Goal: Information Seeking & Learning: Learn about a topic

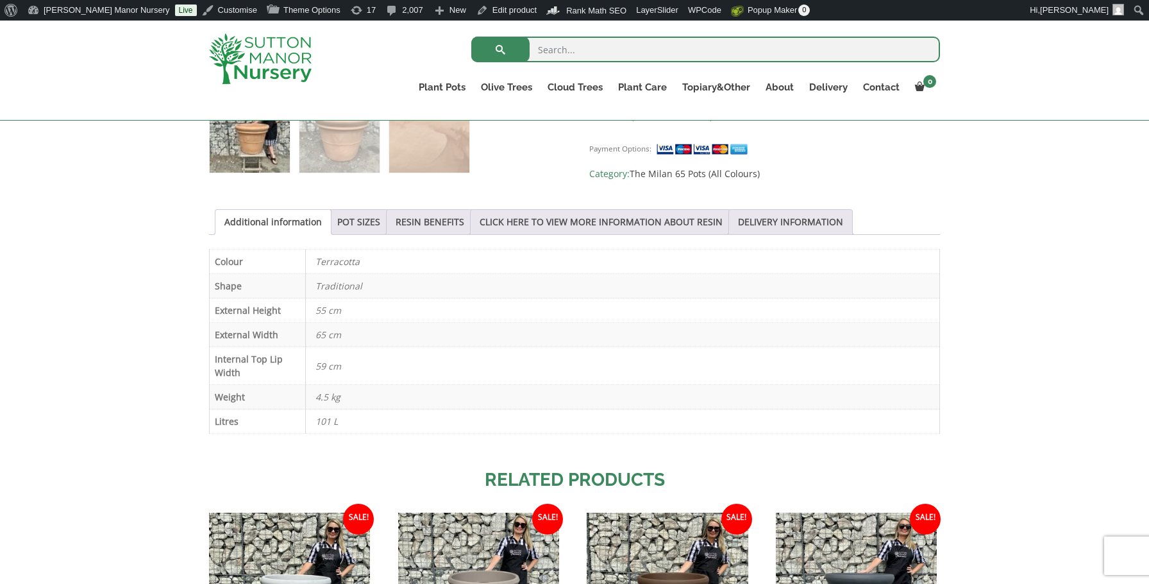
scroll to position [589, 0]
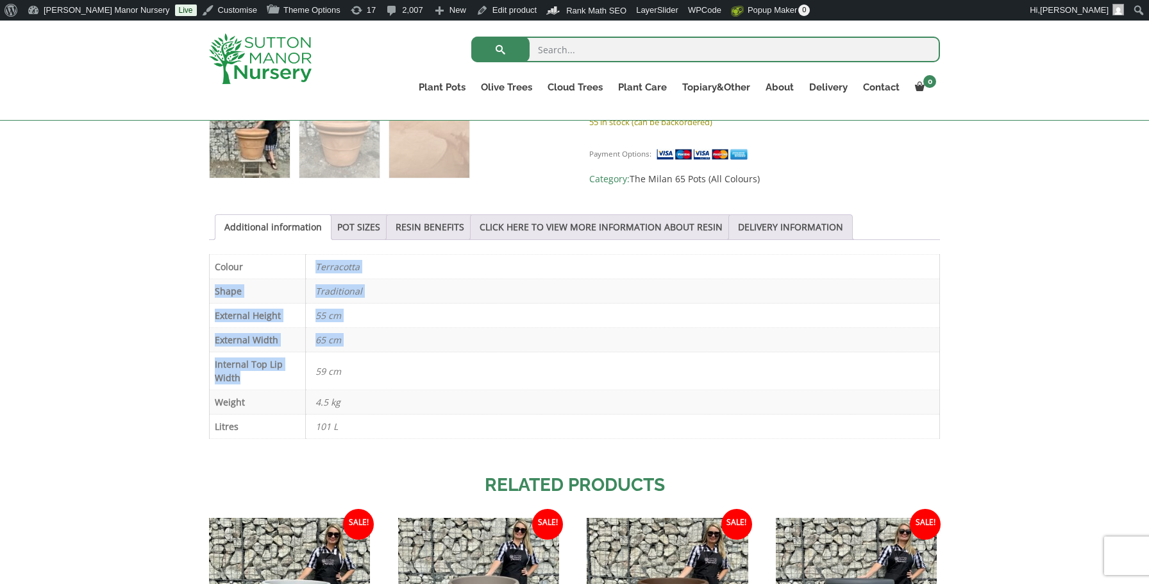
drag, startPoint x: 226, startPoint y: 275, endPoint x: 366, endPoint y: 314, distance: 145.8
click at [301, 386] on tbody "Colour Terracotta Shape Traditional External Height 55 cm External Width 65 cm …" at bounding box center [575, 347] width 730 height 184
click at [355, 219] on link "POT SIZES" at bounding box center [358, 227] width 43 height 24
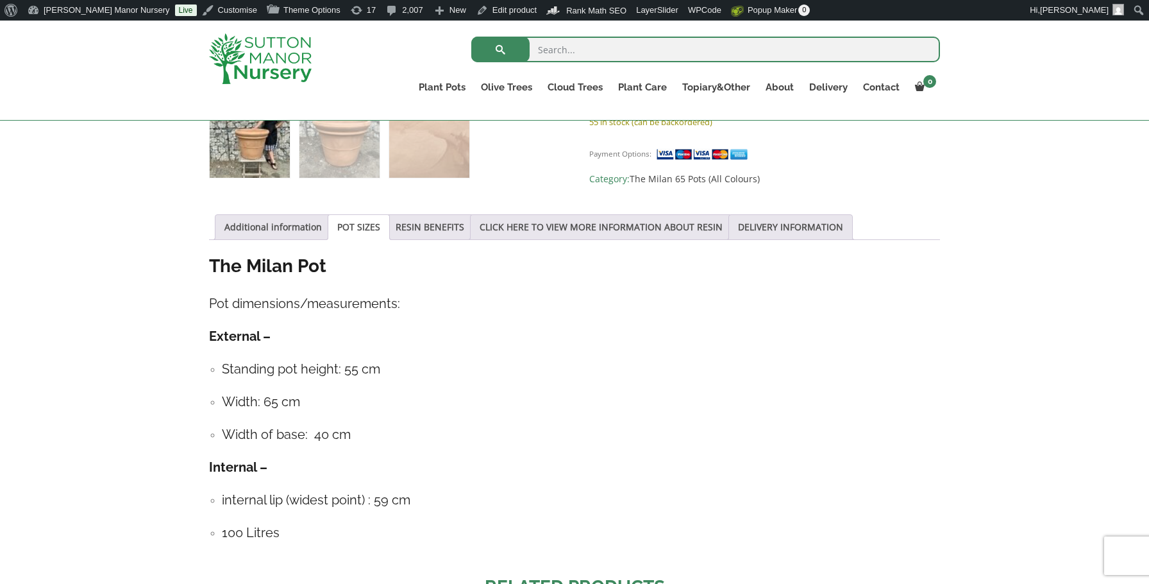
click at [257, 240] on div "Additional information POT SIZES RESIN BENEFITS CLICK HERE TO VIEW MORE INFORMA…" at bounding box center [574, 385] width 731 height 342
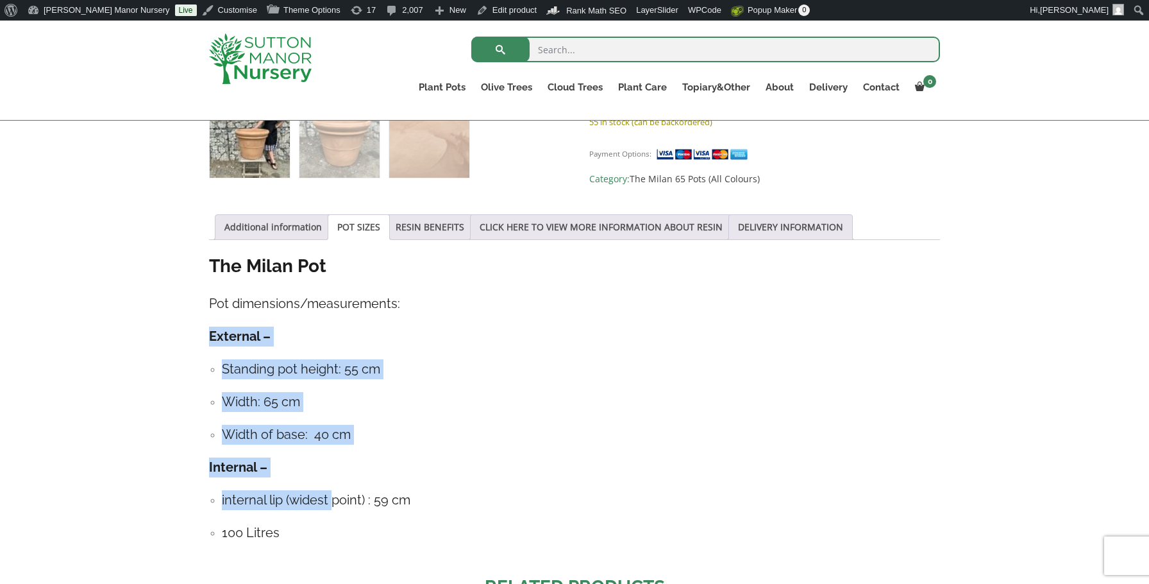
drag, startPoint x: 226, startPoint y: 327, endPoint x: 332, endPoint y: 494, distance: 197.5
click at [332, 494] on div "The Milan Pot Pot dimensions/measurements: External – Standing pot height: 55 c…" at bounding box center [574, 404] width 731 height 301
click at [265, 226] on link "Additional information" at bounding box center [272, 227] width 97 height 24
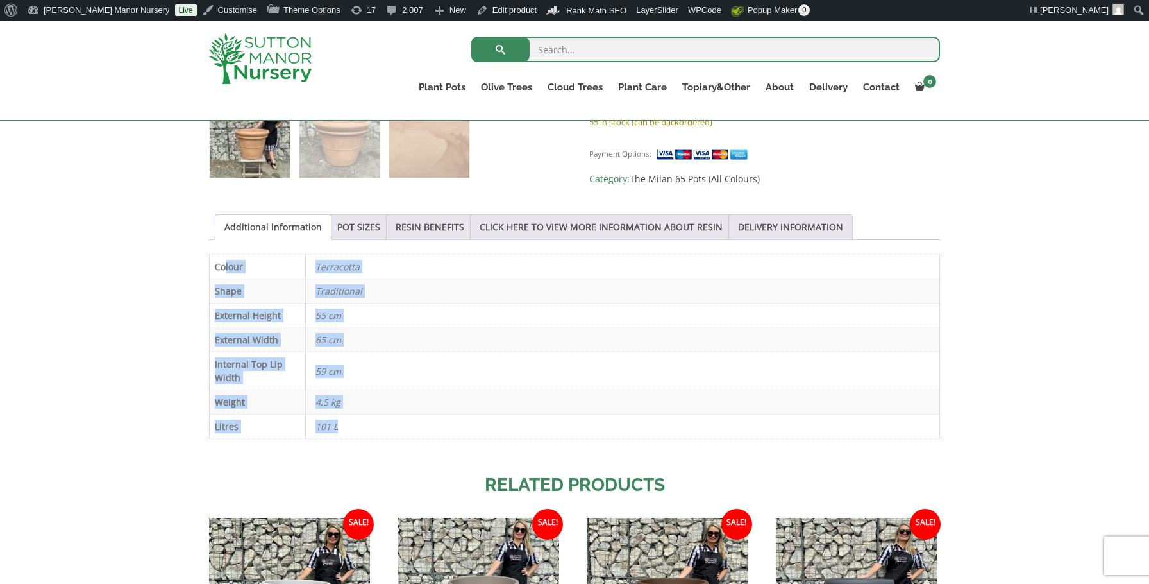
drag, startPoint x: 285, startPoint y: 362, endPoint x: 223, endPoint y: 260, distance: 119.1
click at [223, 260] on tbody "Colour Terracotta Shape Traditional External Height 55 cm External Width 65 cm …" at bounding box center [575, 347] width 730 height 184
click at [425, 366] on p "59 cm" at bounding box center [623, 371] width 614 height 24
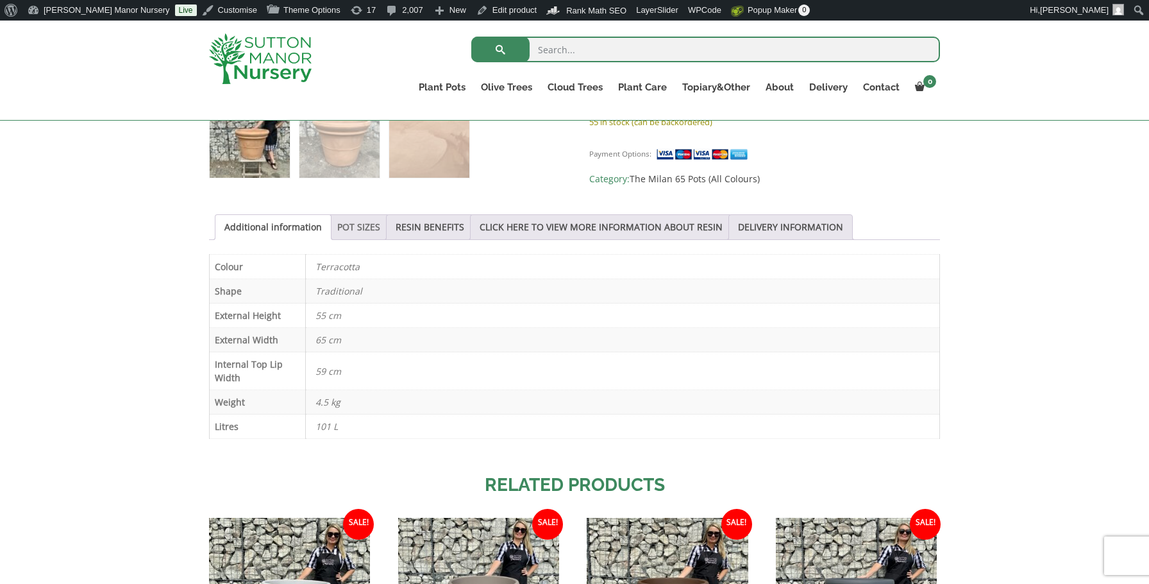
click at [346, 227] on link "POT SIZES" at bounding box center [358, 227] width 43 height 24
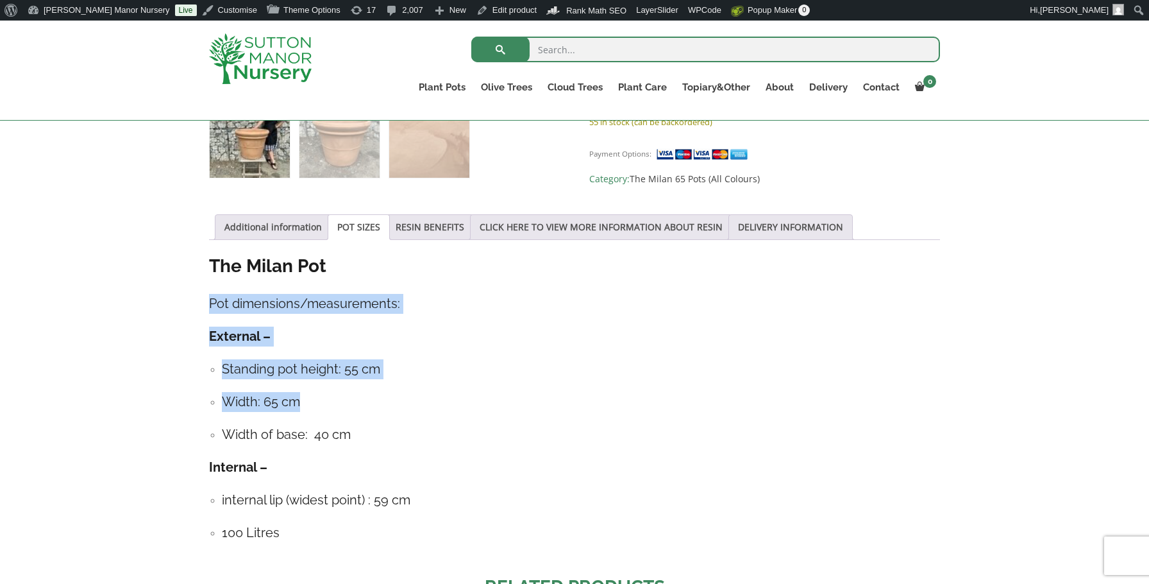
drag, startPoint x: 258, startPoint y: 289, endPoint x: 286, endPoint y: 296, distance: 28.9
click at [294, 394] on div "The Milan Pot Pot dimensions/measurements: External – Standing pot height: 55 c…" at bounding box center [574, 404] width 731 height 301
click at [263, 227] on link "Additional information" at bounding box center [272, 227] width 97 height 24
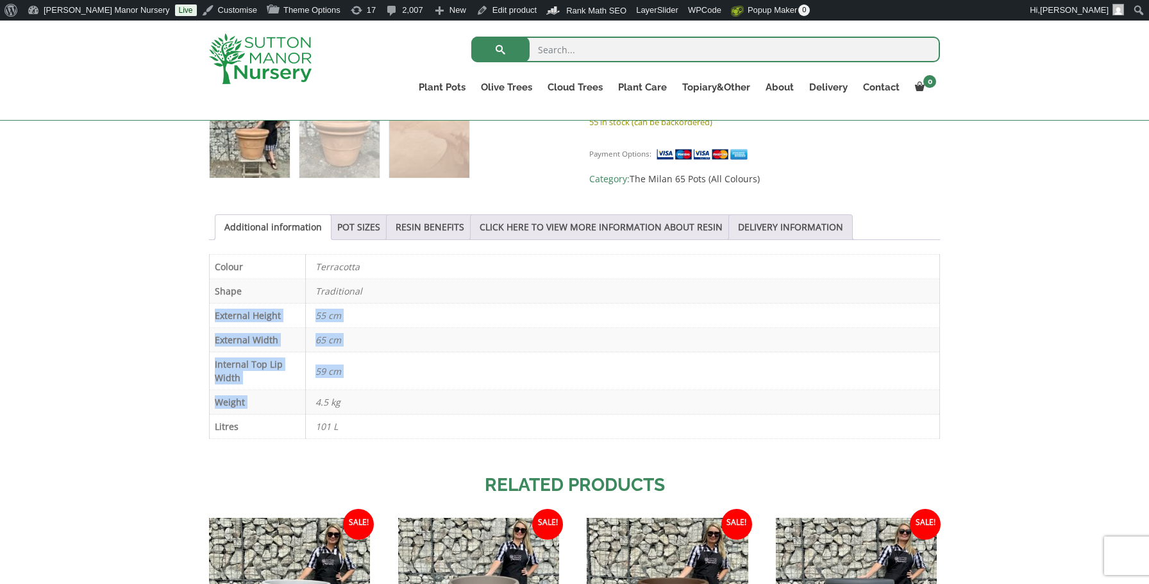
drag, startPoint x: 289, startPoint y: 371, endPoint x: 282, endPoint y: 317, distance: 55.0
click at [244, 301] on tbody "Colour Terracotta Shape Traditional External Height 55 cm External Width 65 cm …" at bounding box center [575, 347] width 730 height 184
click at [381, 352] on td "59 cm" at bounding box center [623, 371] width 634 height 38
click at [344, 220] on link "POT SIZES" at bounding box center [358, 227] width 43 height 24
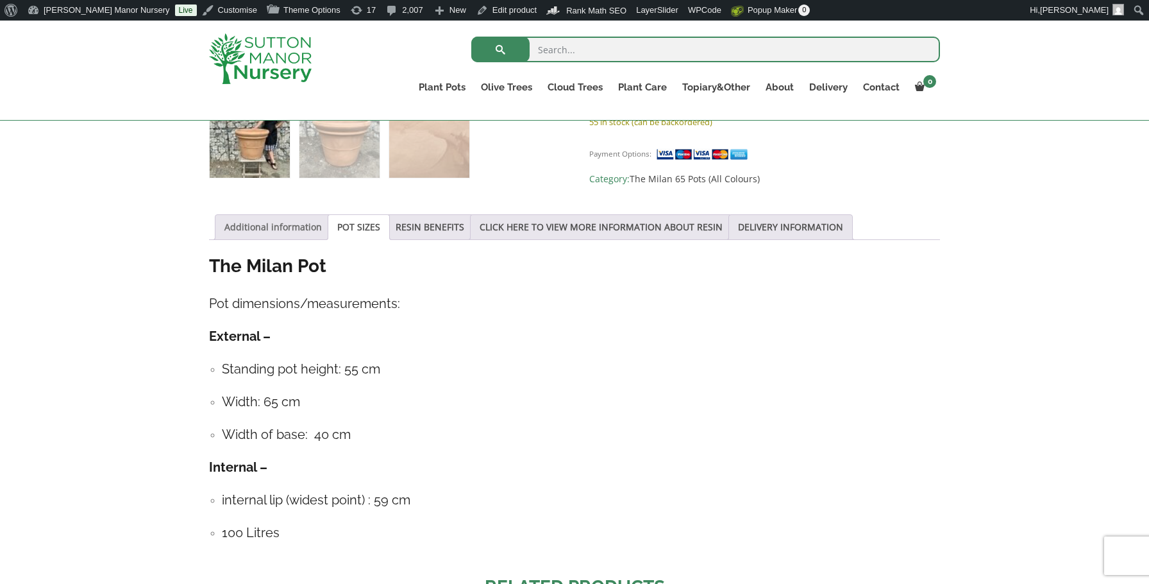
click at [297, 226] on link "Additional information" at bounding box center [272, 227] width 97 height 24
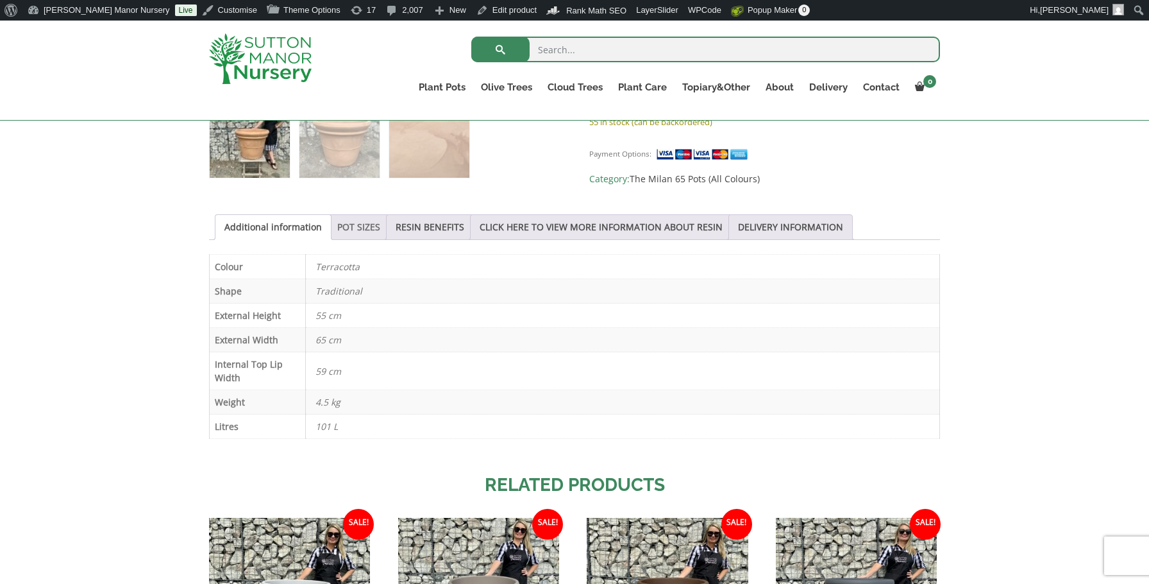
click at [351, 221] on link "POT SIZES" at bounding box center [358, 227] width 43 height 24
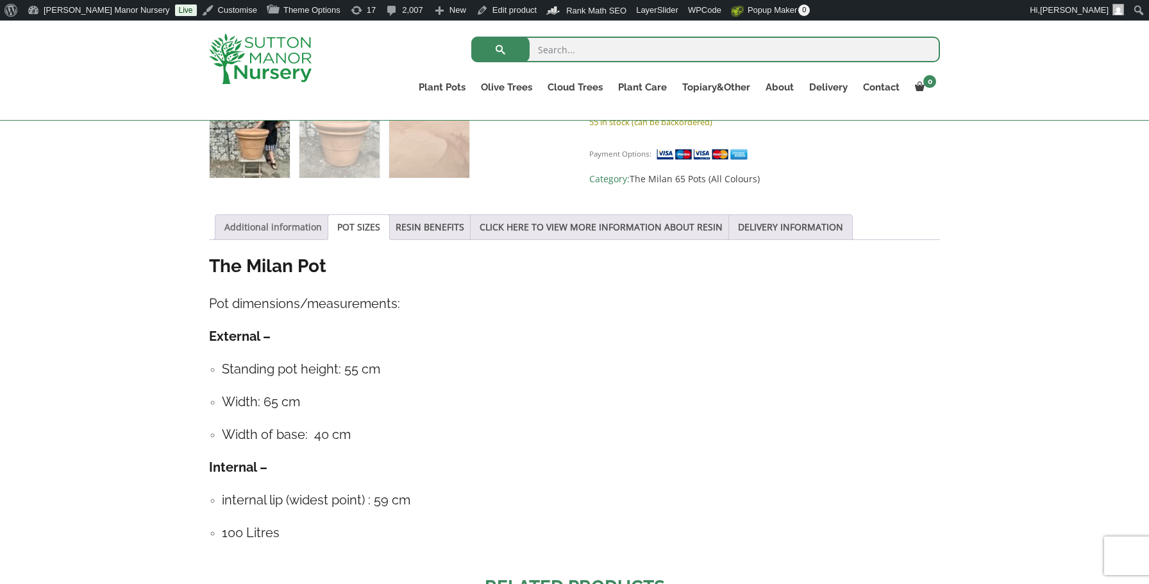
click at [294, 231] on link "Additional information" at bounding box center [272, 227] width 97 height 24
